Goal: Obtain resource: Download file/media

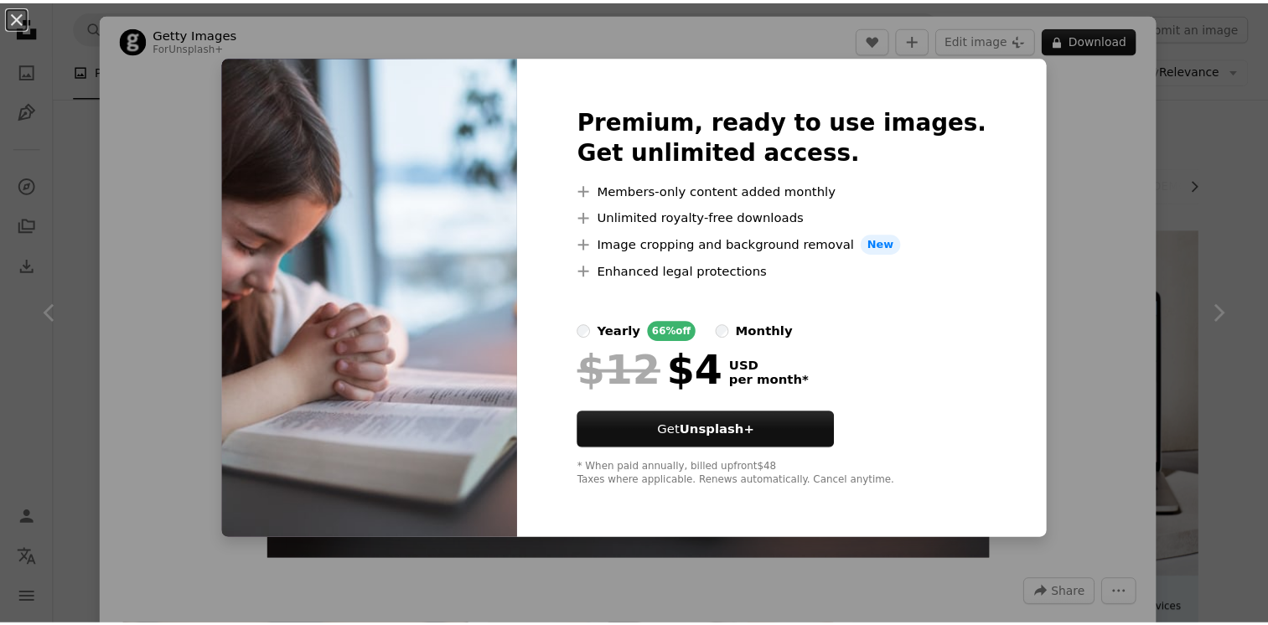
scroll to position [3554, 0]
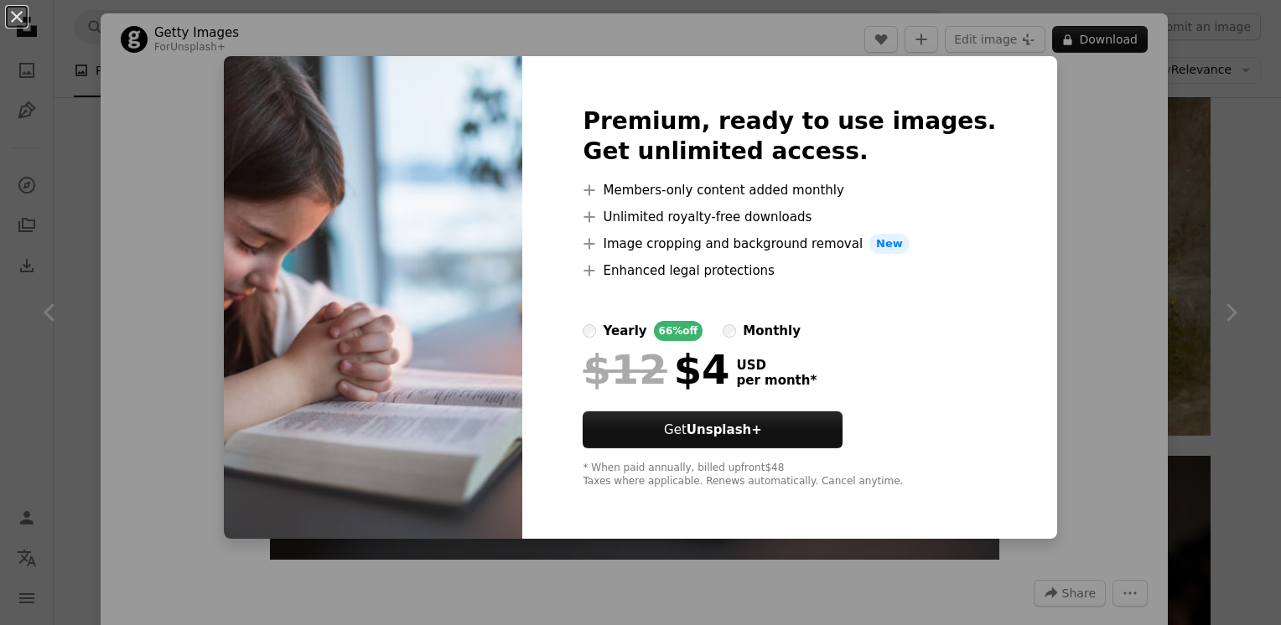
click at [1100, 235] on div "An X shape Premium, ready to use images. Get unlimited access. A plus sign Memb…" at bounding box center [640, 312] width 1281 height 625
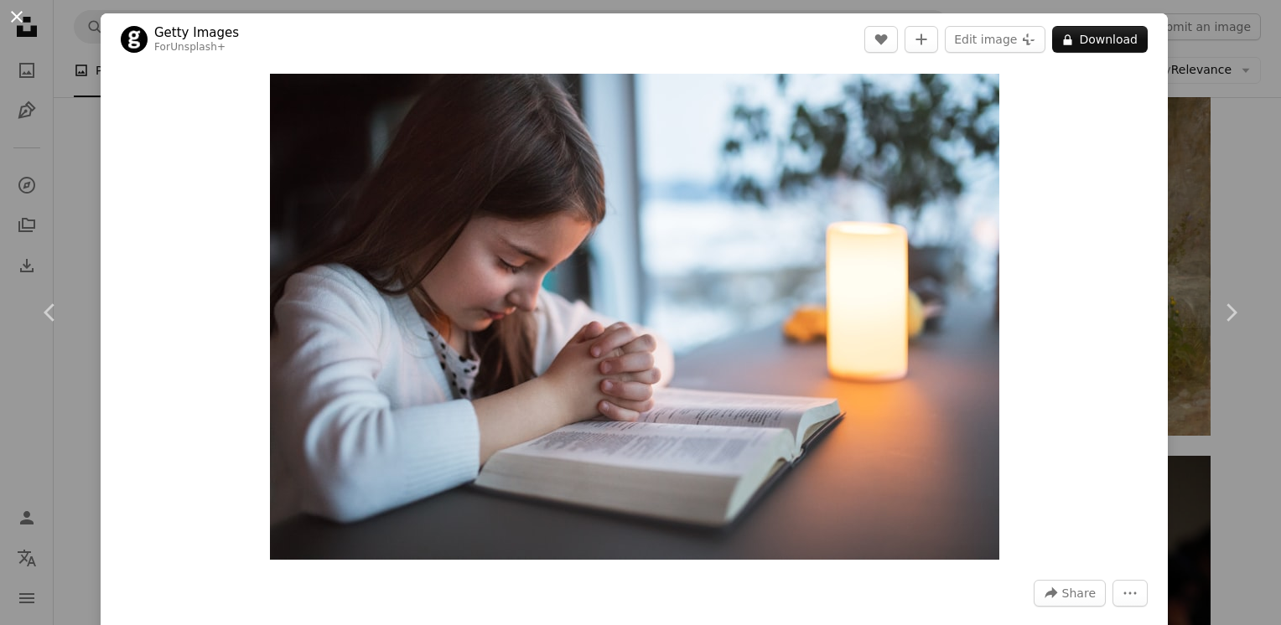
click at [13, 15] on button "An X shape" at bounding box center [17, 17] width 20 height 20
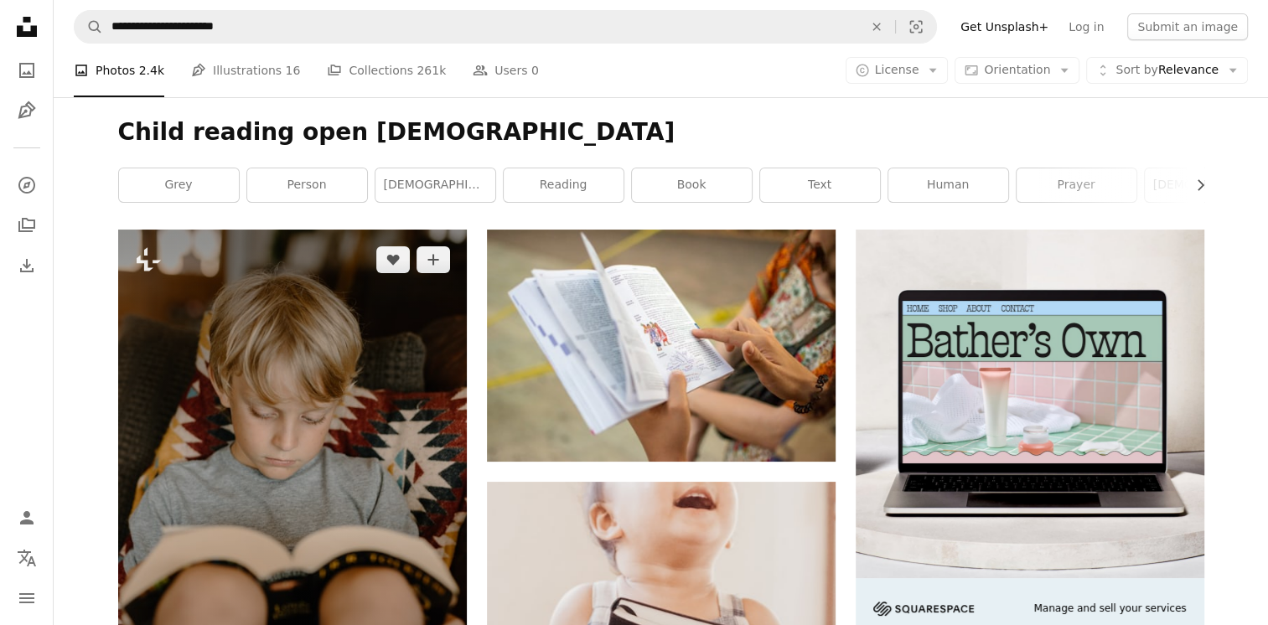
click at [456, 435] on img at bounding box center [292, 491] width 349 height 523
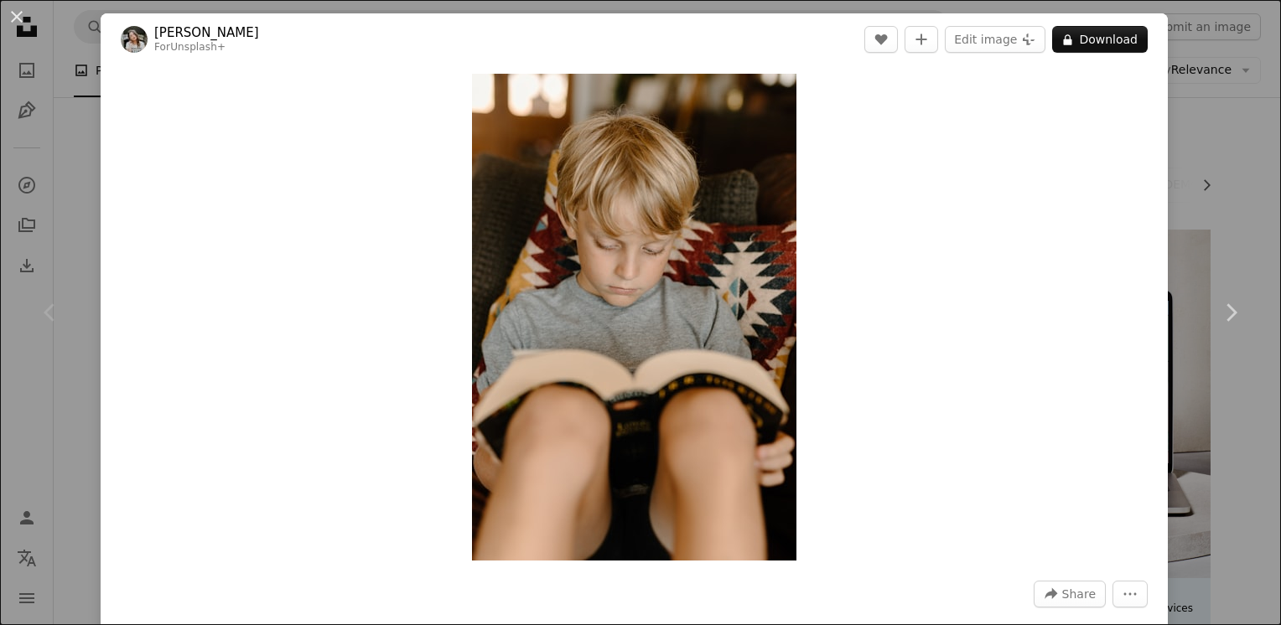
click at [1251, 225] on div "An X shape Chevron left Chevron right [PERSON_NAME] For Unsplash+ A heart A plu…" at bounding box center [640, 312] width 1281 height 625
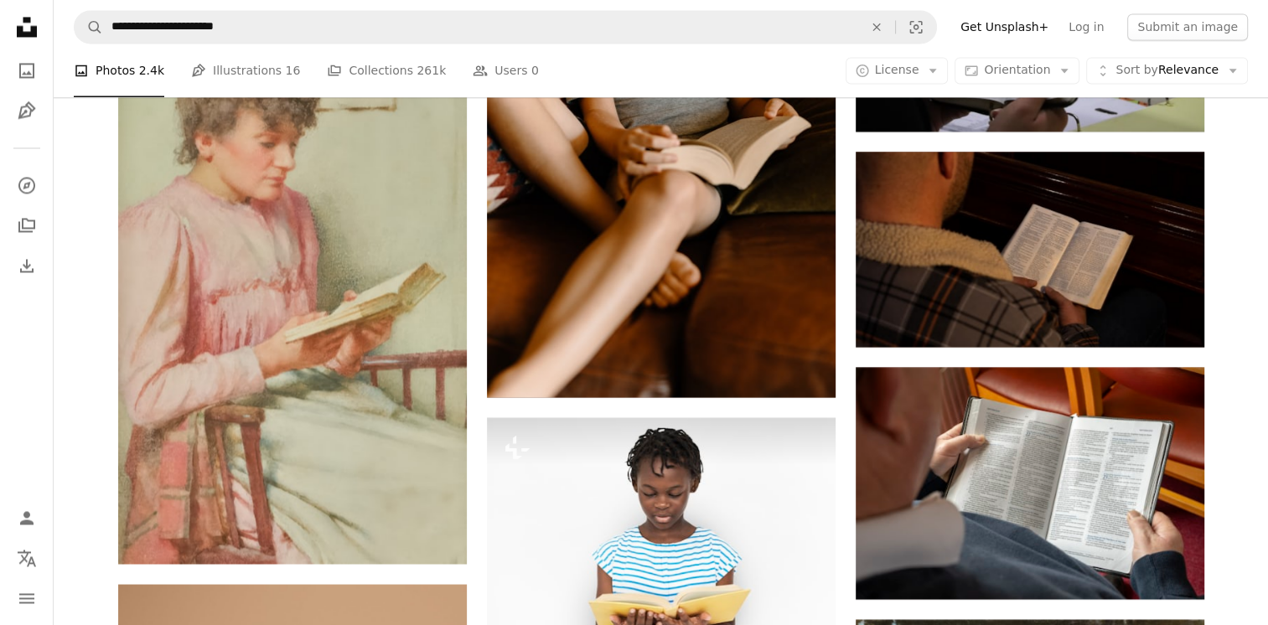
scroll to position [2968, 0]
